Goal: Task Accomplishment & Management: Manage account settings

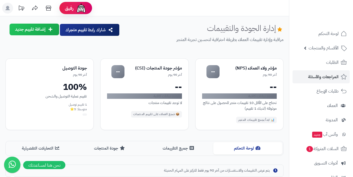
scroll to position [146, 0]
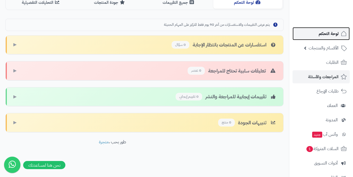
click at [315, 38] on link "لوحة التحكم" at bounding box center [320, 33] width 57 height 13
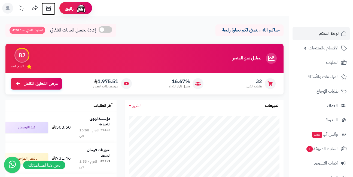
click at [47, 8] on icon at bounding box center [48, 8] width 5 height 5
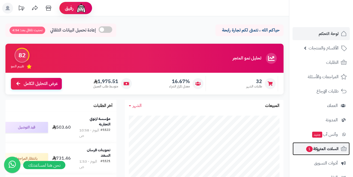
click at [316, 149] on span "السلات المتروكة 1" at bounding box center [321, 149] width 33 height 8
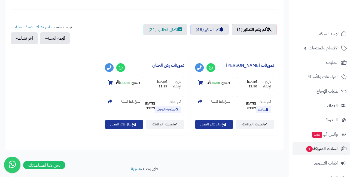
scroll to position [190, 0]
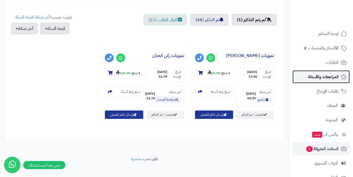
click at [317, 78] on span "المراجعات والأسئلة" at bounding box center [323, 77] width 30 height 8
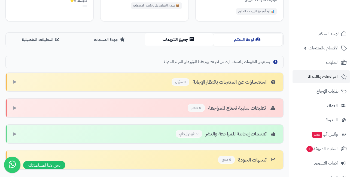
click at [177, 40] on button "جميع التقييمات" at bounding box center [179, 39] width 69 height 12
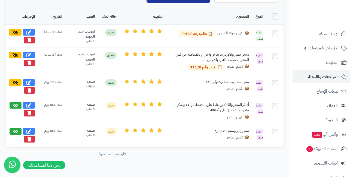
scroll to position [218, 0]
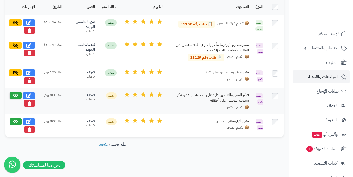
click at [12, 96] on button at bounding box center [16, 95] width 12 height 7
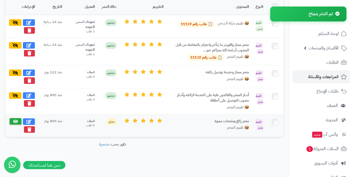
click at [14, 119] on icon at bounding box center [15, 121] width 5 height 4
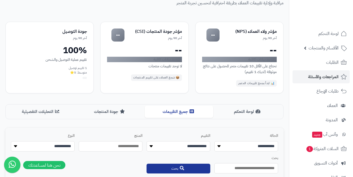
scroll to position [27, 0]
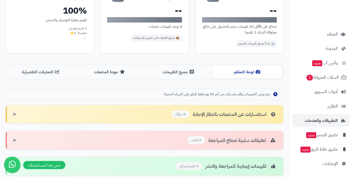
scroll to position [146, 0]
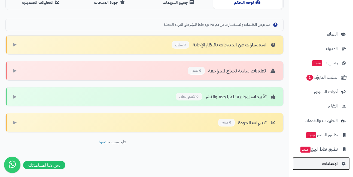
click at [324, 165] on span "الإعدادات" at bounding box center [330, 164] width 16 height 8
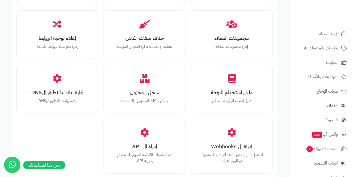
scroll to position [626, 0]
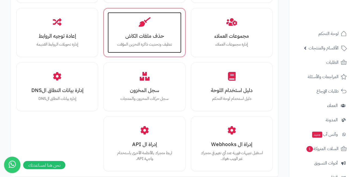
click at [152, 40] on div "حذف ملفات الكاش تنظيف وتحديث ذاكرة التخزين المؤقت" at bounding box center [143, 32] width 73 height 41
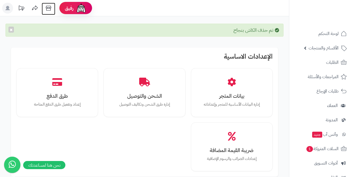
click at [48, 8] on icon at bounding box center [48, 8] width 11 height 11
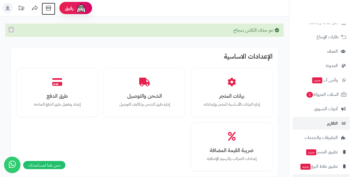
scroll to position [72, 0]
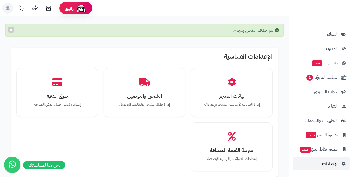
click at [318, 163] on link "الإعدادات" at bounding box center [320, 164] width 57 height 13
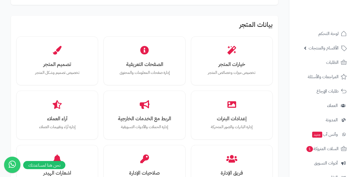
scroll to position [190, 0]
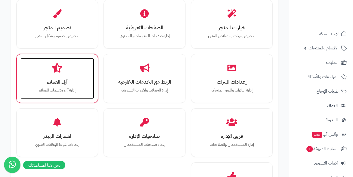
click at [63, 73] on div "آراء العملاء إدارة آراء وتقييمات العملاء" at bounding box center [56, 78] width 73 height 41
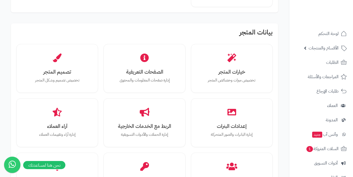
scroll to position [136, 0]
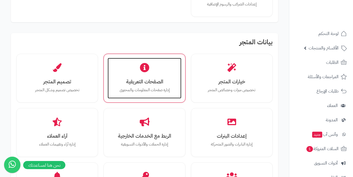
click at [150, 78] on div "الصفحات التعريفية إدارة صفحات المعلومات والمحتوى" at bounding box center [143, 78] width 73 height 41
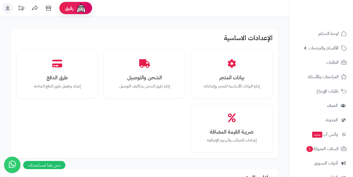
scroll to position [136, 0]
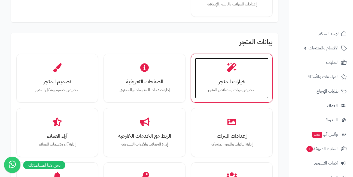
click at [232, 80] on h3 "خيارات المتجر" at bounding box center [231, 82] width 63 height 6
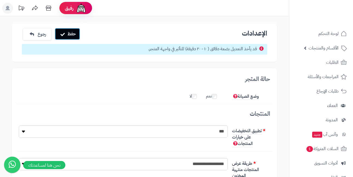
click at [70, 34] on button "حفظ" at bounding box center [67, 34] width 25 height 12
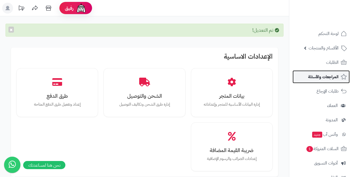
click at [322, 78] on span "المراجعات والأسئلة" at bounding box center [323, 77] width 30 height 8
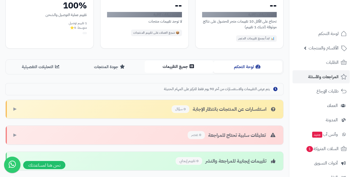
click at [165, 68] on button "جميع التقييمات" at bounding box center [179, 67] width 69 height 12
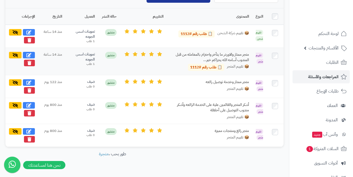
scroll to position [218, 0]
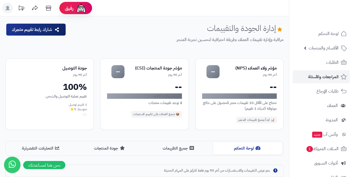
scroll to position [146, 0]
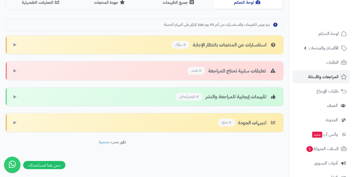
click at [64, 16] on div "إدارة الجودة والتقييمات مراقبة وإدارة تقييمات العملاء بطريقة احترافية لتحسين تج…" at bounding box center [144, 5] width 289 height 255
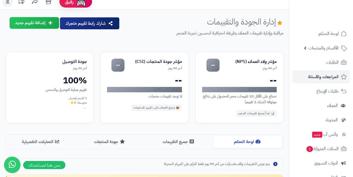
scroll to position [0, 0]
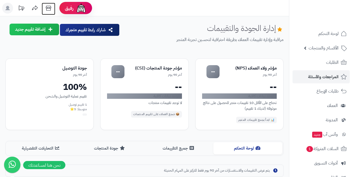
click at [47, 7] on icon at bounding box center [48, 8] width 11 height 11
